Goal: Information Seeking & Learning: Learn about a topic

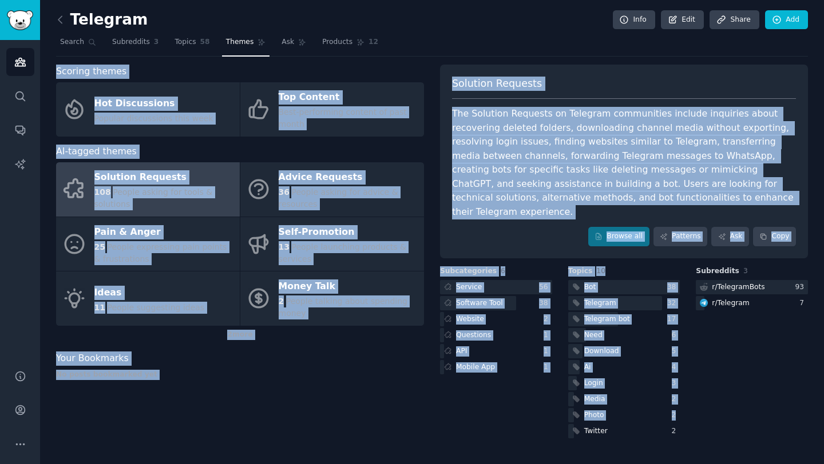
drag, startPoint x: 447, startPoint y: 38, endPoint x: 563, endPoint y: 450, distance: 428.0
click at [563, 450] on div "Telegram Info Edit Share Add Search Subreddits 3 Topics 58 Themes Ask Products …" at bounding box center [432, 232] width 784 height 464
click at [717, 439] on div "Telegram Info Edit Share Add Search Subreddits 3 Topics 58 Themes Ask Products …" at bounding box center [432, 232] width 784 height 464
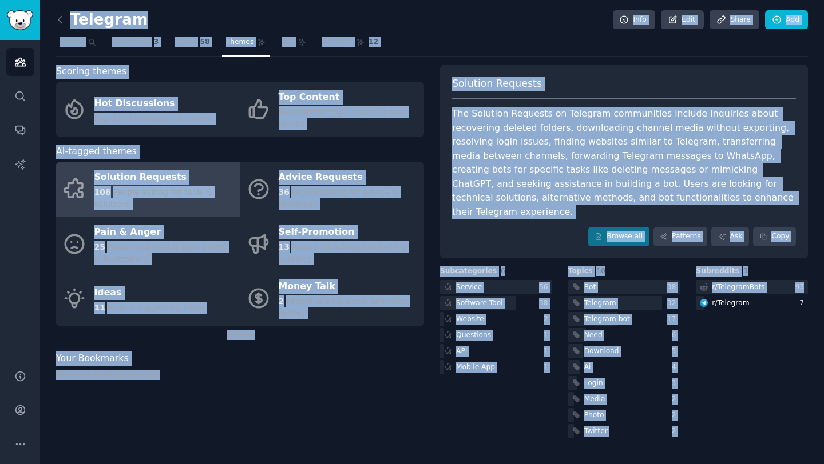
drag, startPoint x: 717, startPoint y: 439, endPoint x: 65, endPoint y: 11, distance: 779.7
click at [65, 11] on div "Telegram Info Edit Share Add Search Subreddits 3 Topics 58 Themes Ask Products …" at bounding box center [432, 232] width 784 height 464
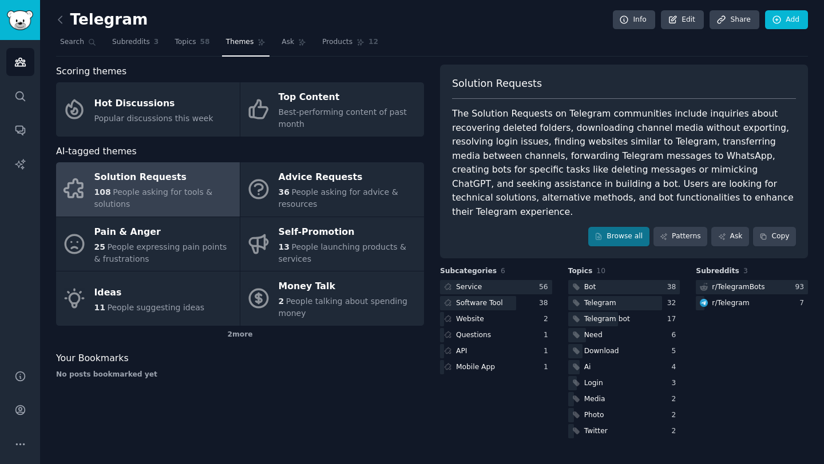
click at [622, 157] on div "The Solution Requests on Telegram communities include inquiries about recoverin…" at bounding box center [624, 163] width 344 height 112
click at [597, 152] on div "The Solution Requests on Telegram communities include inquiries about recoverin…" at bounding box center [624, 163] width 344 height 112
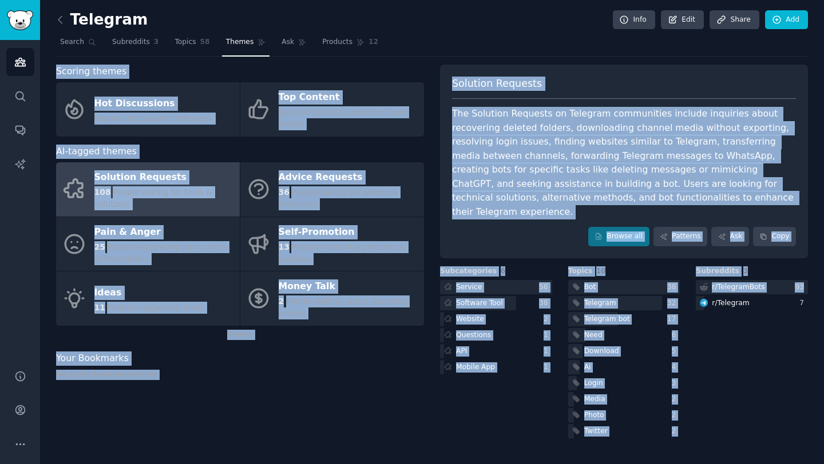
drag, startPoint x: 433, startPoint y: 42, endPoint x: 743, endPoint y: 454, distance: 515.9
click at [743, 454] on div "Telegram Info Edit Share Add Search Subreddits 3 Topics 58 Themes Ask Products …" at bounding box center [432, 232] width 784 height 464
click at [776, 455] on div "Telegram Info Edit Share Add Search Subreddits 3 Topics 58 Themes Ask Products …" at bounding box center [432, 232] width 784 height 464
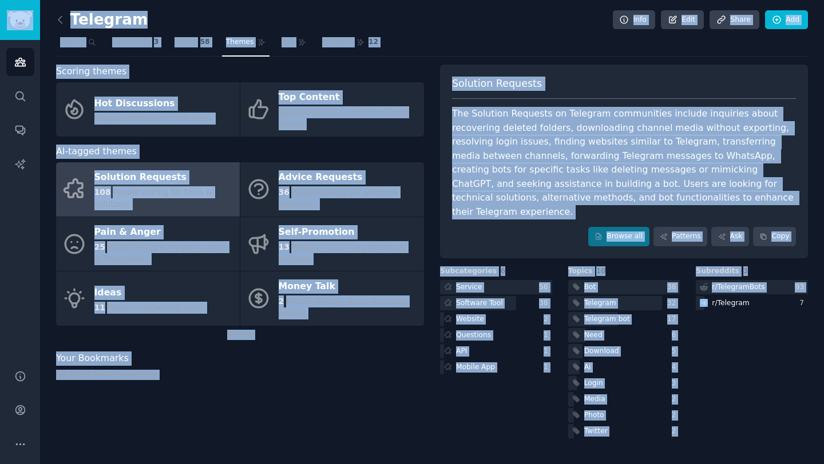
drag, startPoint x: 776, startPoint y: 455, endPoint x: 18, endPoint y: -3, distance: 885.3
click at [18, 0] on html "Advanced Search Audiences Search Conversations AI Reports Help Account More Tel…" at bounding box center [412, 232] width 824 height 464
click at [154, 18] on div "Telegram Info Edit Share Add" at bounding box center [432, 21] width 752 height 23
drag, startPoint x: 796, startPoint y: 431, endPoint x: 0, endPoint y: 7, distance: 901.5
click at [0, 7] on div "Advanced Search Audiences Search Conversations AI Reports Help Account More Tel…" at bounding box center [412, 232] width 824 height 464
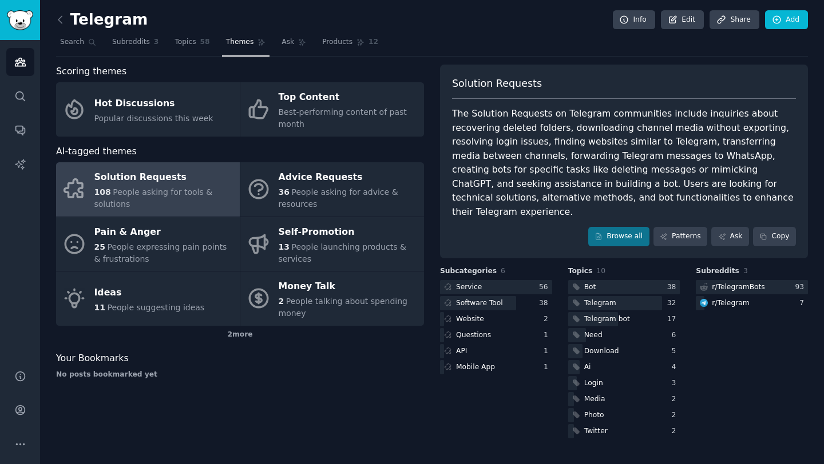
click at [353, 28] on div "Telegram Info Edit Share Add" at bounding box center [432, 21] width 752 height 23
